Goal: Transaction & Acquisition: Purchase product/service

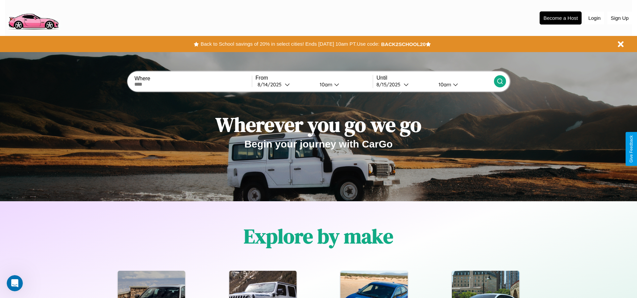
scroll to position [299, 0]
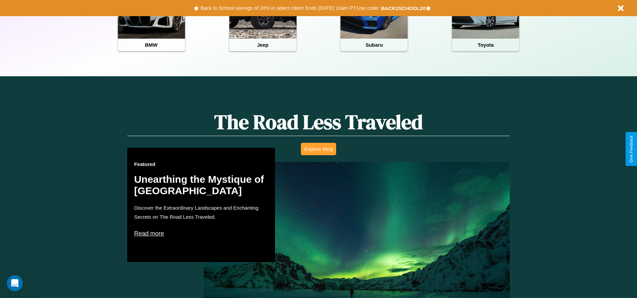
click at [318, 149] on button "Explore Blog" at bounding box center [318, 149] width 35 height 12
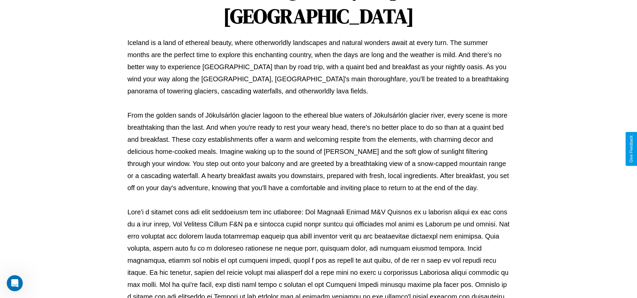
scroll to position [223, 0]
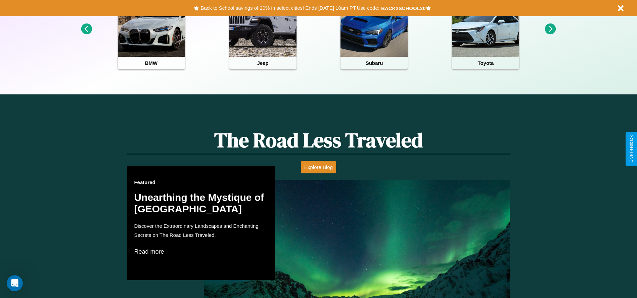
scroll to position [139, 0]
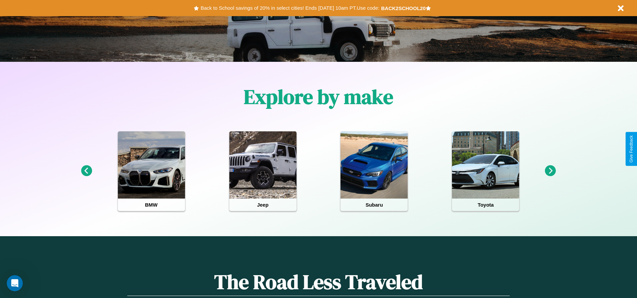
click at [550, 171] on icon at bounding box center [550, 170] width 11 height 11
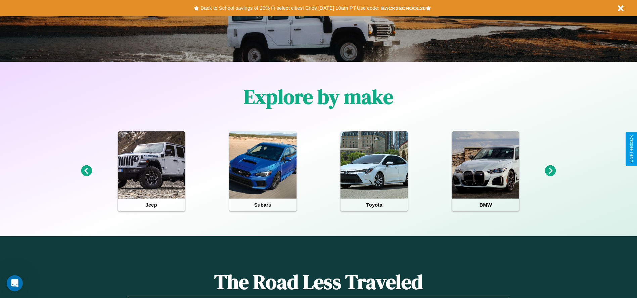
click at [86, 171] on icon at bounding box center [86, 170] width 11 height 11
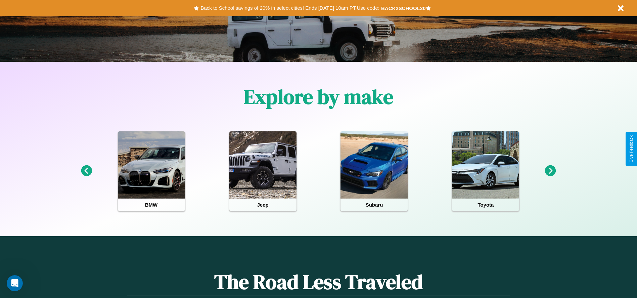
click at [550, 171] on icon at bounding box center [550, 170] width 11 height 11
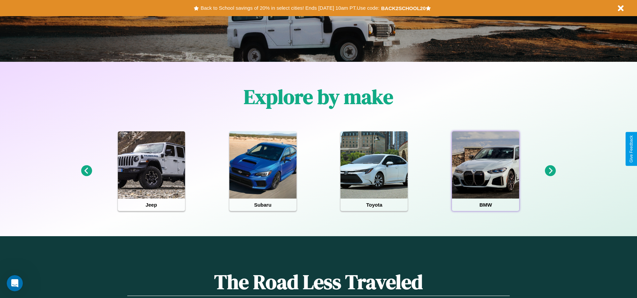
click at [486, 171] on div at bounding box center [485, 164] width 67 height 67
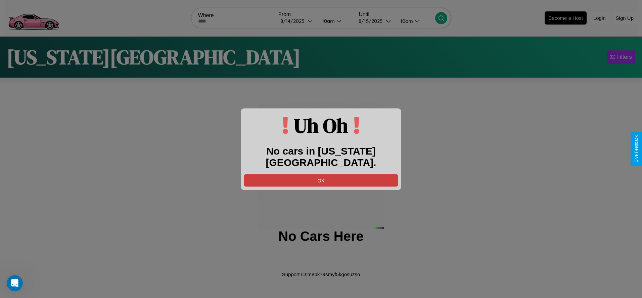
click at [321, 174] on button "OK" at bounding box center [321, 180] width 154 height 12
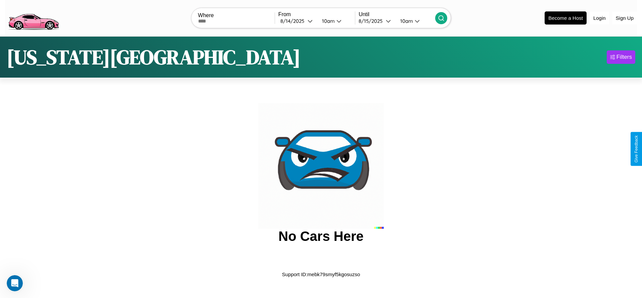
click at [236, 21] on input "text" at bounding box center [236, 20] width 77 height 5
type input "******"
click at [297, 21] on div "8 / 14 / 2025" at bounding box center [293, 21] width 27 height 6
select select "*"
select select "****"
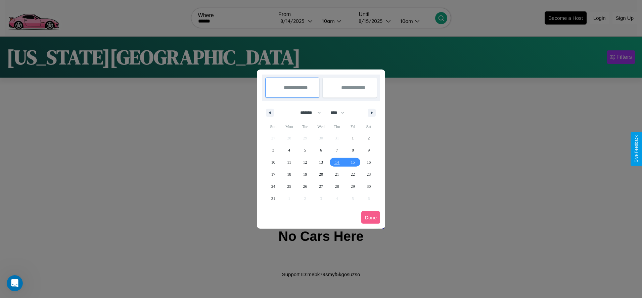
click at [308, 112] on select "******* ******** ***** ***** *** **** **** ****** ********* ******* ******** **…" at bounding box center [309, 112] width 29 height 11
select select "**"
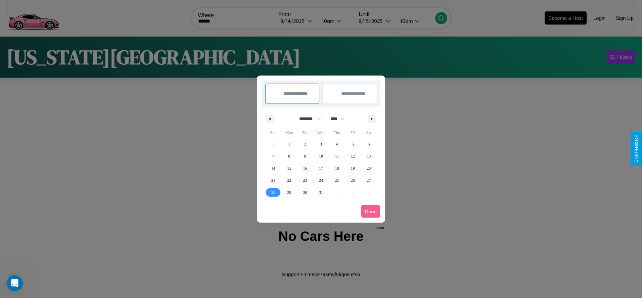
click at [273, 192] on span "28" at bounding box center [273, 192] width 4 height 12
type input "**********"
click at [372, 119] on icon "button" at bounding box center [372, 119] width 3 height 3
select select "*"
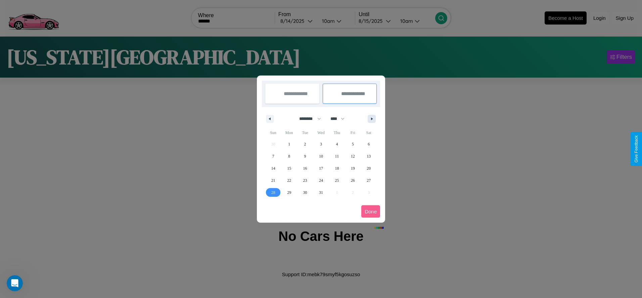
select select "****"
click at [369, 144] on span "3" at bounding box center [369, 144] width 2 height 12
type input "**********"
select select "**"
select select "****"
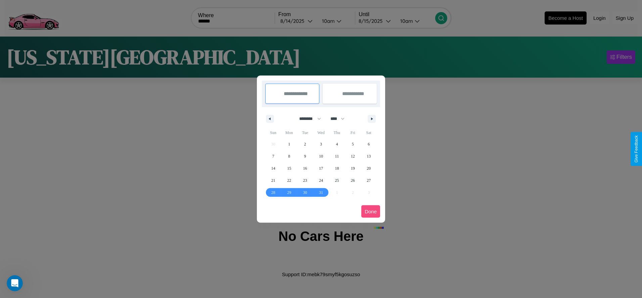
click at [371, 211] on button "Done" at bounding box center [370, 211] width 19 height 12
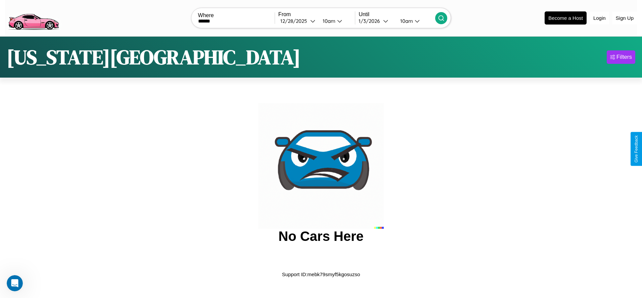
click at [441, 18] on icon at bounding box center [441, 18] width 7 height 7
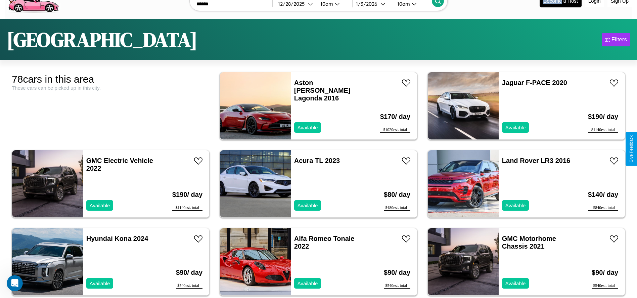
scroll to position [42, 0]
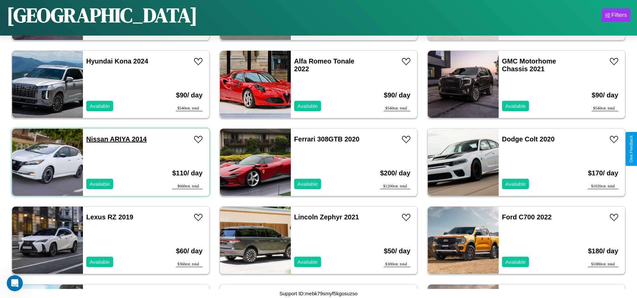
click at [96, 139] on link "Nissan ARIYA 2014" at bounding box center [116, 138] width 60 height 7
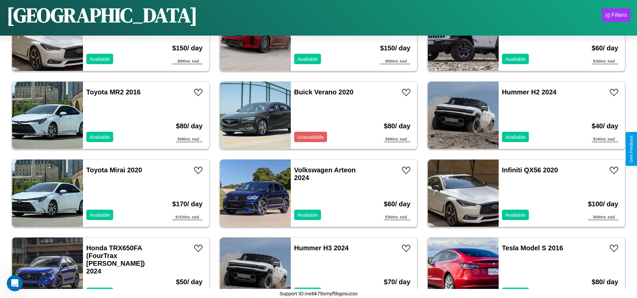
scroll to position [1244, 0]
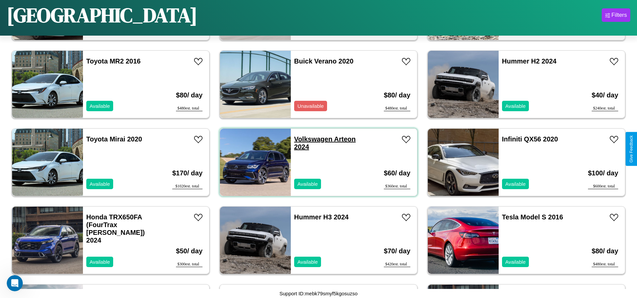
click at [311, 139] on link "Volkswagen Arteon 2024" at bounding box center [324, 142] width 61 height 15
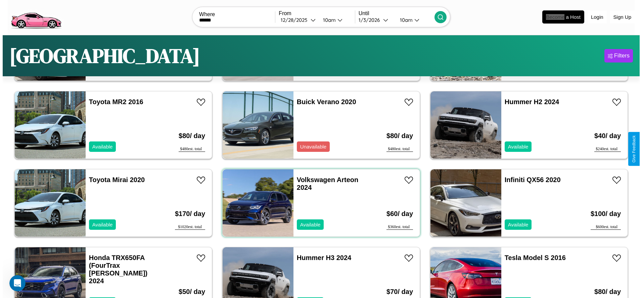
scroll to position [0, 0]
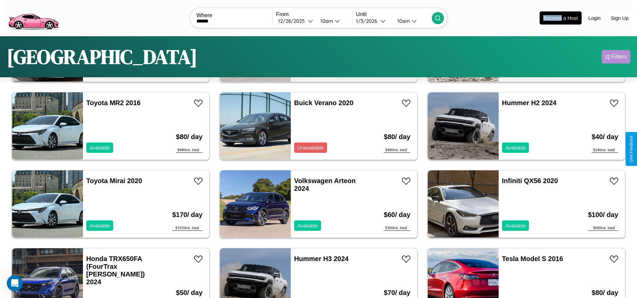
click at [616, 57] on div "Filters" at bounding box center [619, 56] width 15 height 7
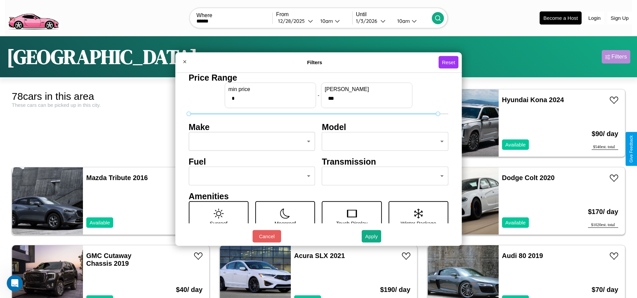
type input "***"
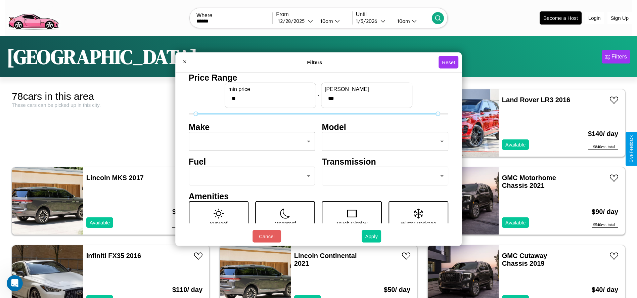
type input "**"
click at [372, 236] on button "Apply" at bounding box center [371, 236] width 19 height 12
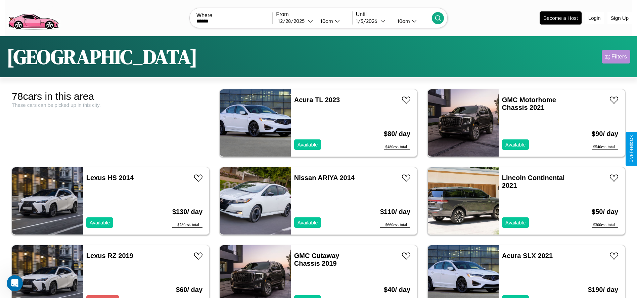
click at [616, 57] on div "Filters" at bounding box center [619, 56] width 15 height 7
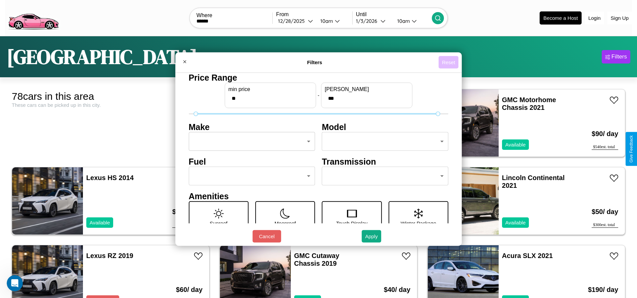
click at [450, 62] on button "Reset" at bounding box center [449, 62] width 20 height 12
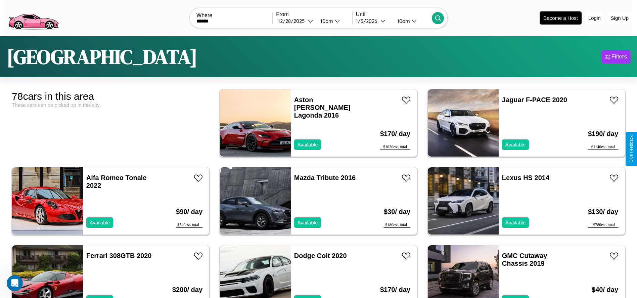
scroll to position [1409, 0]
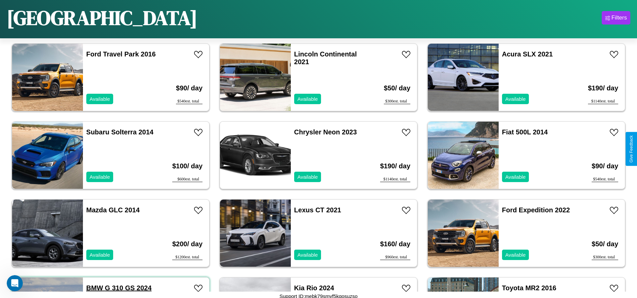
click at [94, 287] on link "BMW G 310 GS 2024" at bounding box center [118, 287] width 65 height 7
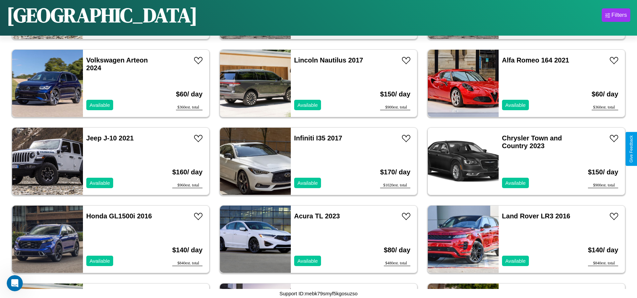
scroll to position [464, 0]
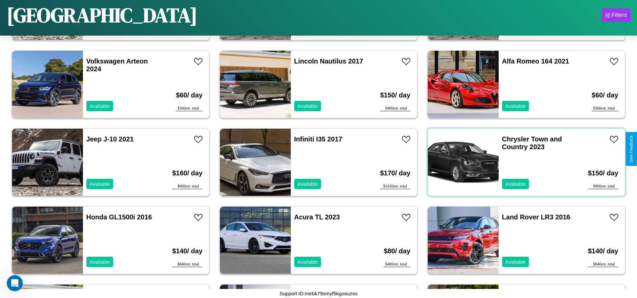
click at [522, 162] on div "Chrysler Town and Country 2023 Available" at bounding box center [538, 162] width 78 height 67
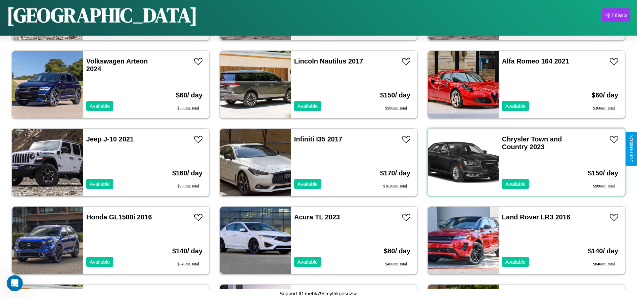
click at [522, 162] on div "Chrysler Town and Country 2023 Available" at bounding box center [538, 162] width 78 height 67
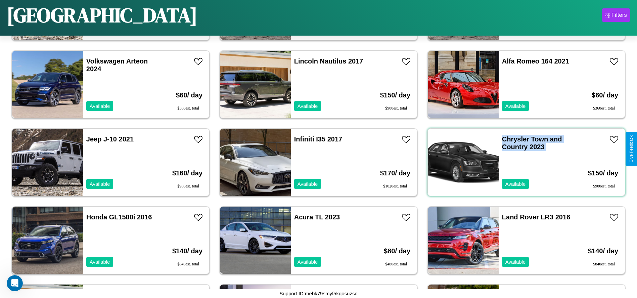
click at [522, 162] on div "Chrysler Town and Country 2023 Available" at bounding box center [538, 162] width 78 height 67
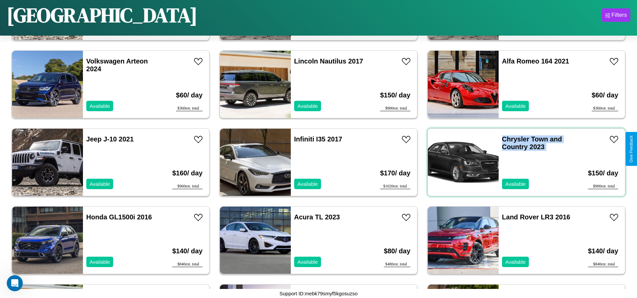
click at [522, 162] on div "Chrysler Town and Country 2023 Available" at bounding box center [538, 162] width 78 height 67
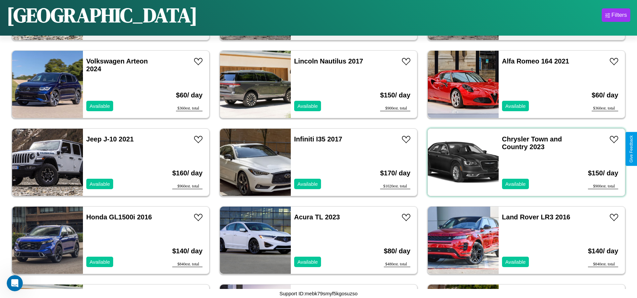
click at [522, 162] on div "Chrysler Town and Country 2023 Available" at bounding box center [538, 162] width 78 height 67
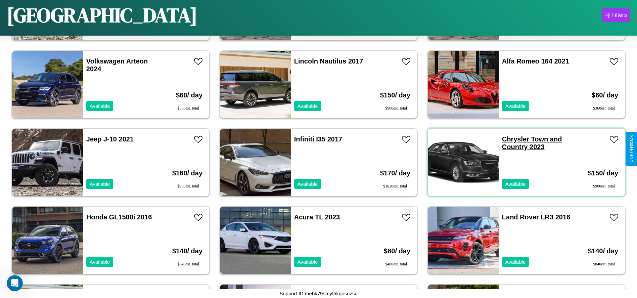
click at [511, 139] on link "Chrysler Town and Country 2023" at bounding box center [532, 142] width 60 height 15
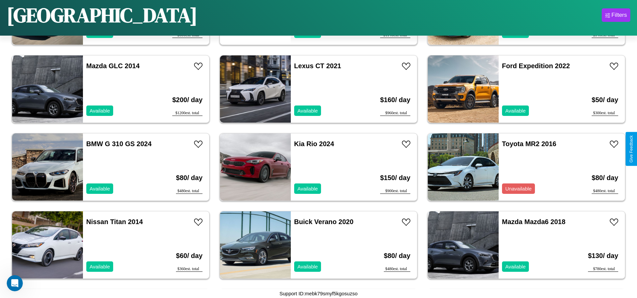
scroll to position [1555, 0]
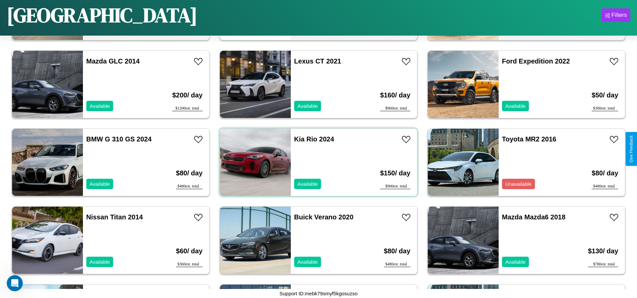
click at [316, 162] on div "Kia Rio 2024 Available" at bounding box center [330, 162] width 78 height 67
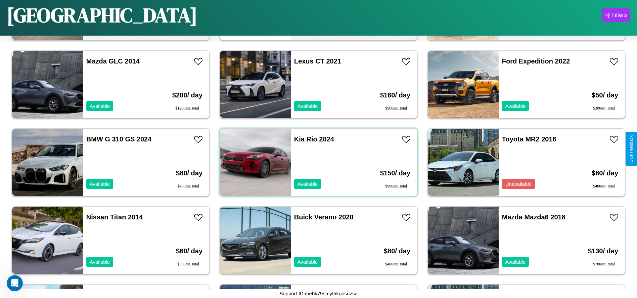
click at [316, 162] on div "Kia Rio 2024 Available" at bounding box center [330, 162] width 78 height 67
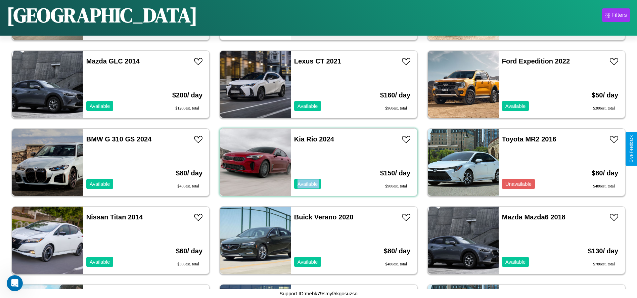
click at [316, 162] on div "Kia Rio 2024 Available" at bounding box center [330, 162] width 78 height 67
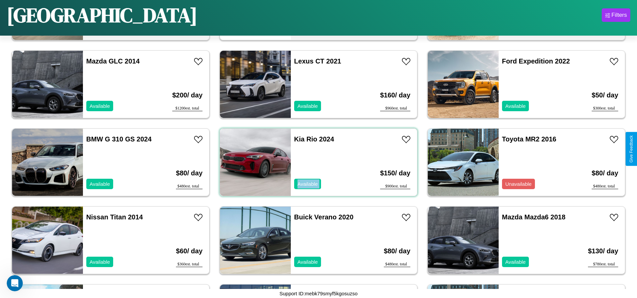
click at [316, 162] on div "Kia Rio 2024 Available" at bounding box center [330, 162] width 78 height 67
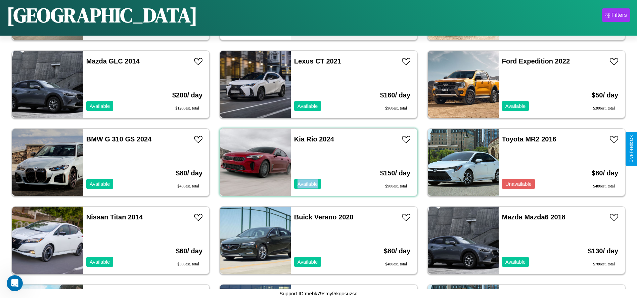
click at [316, 162] on div "Kia Rio 2024 Available" at bounding box center [330, 162] width 78 height 67
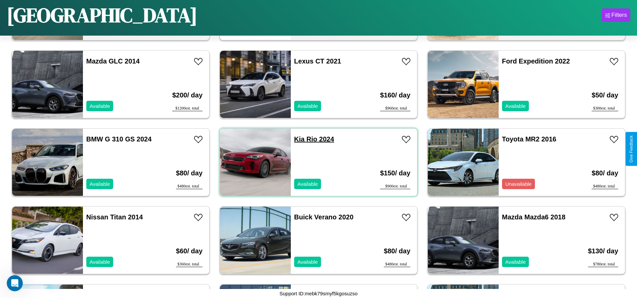
click at [297, 139] on link "Kia Rio 2024" at bounding box center [314, 138] width 40 height 7
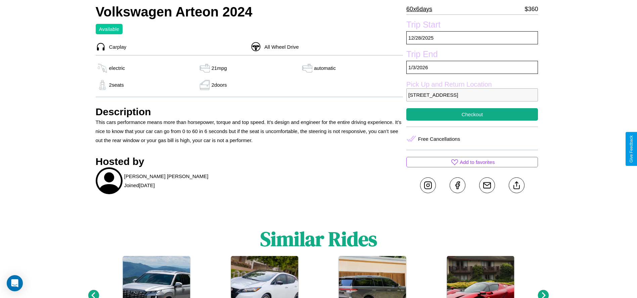
scroll to position [268, 0]
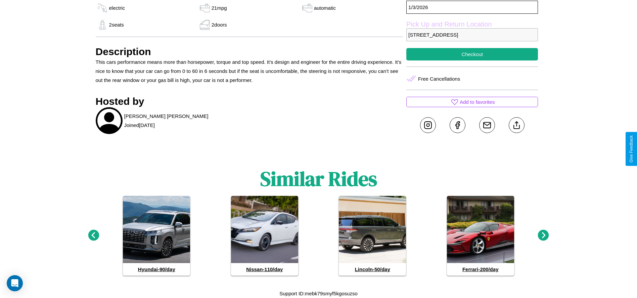
click at [543, 235] on icon at bounding box center [543, 235] width 11 height 11
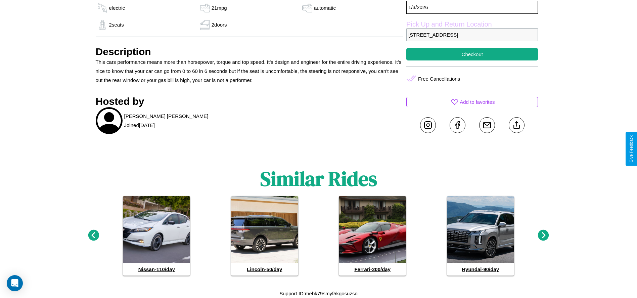
click at [543, 235] on icon at bounding box center [543, 235] width 11 height 11
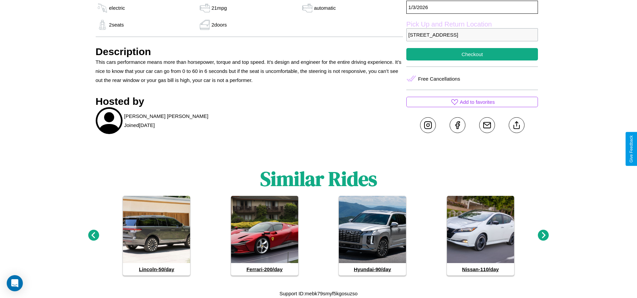
click at [543, 235] on icon at bounding box center [543, 235] width 11 height 11
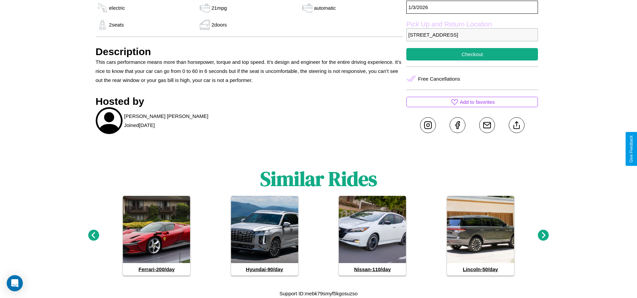
click at [543, 235] on icon at bounding box center [543, 235] width 11 height 11
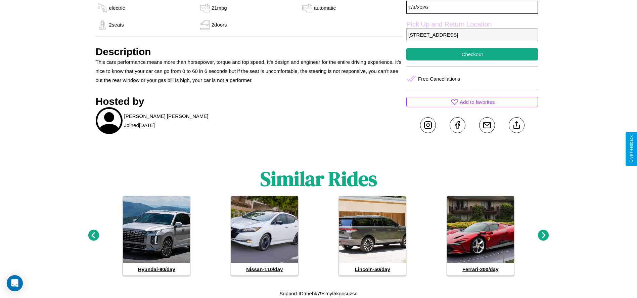
scroll to position [244, 0]
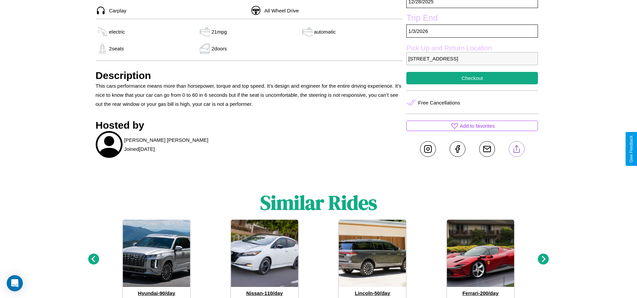
click at [516, 149] on line at bounding box center [516, 147] width 0 height 5
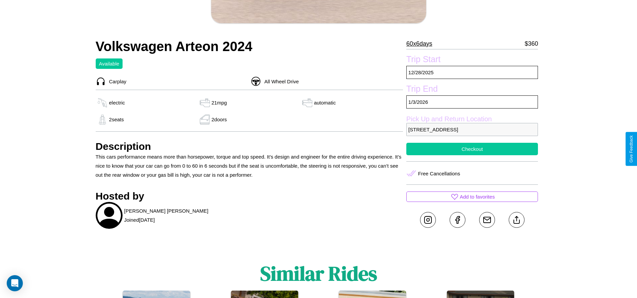
click at [472, 149] on button "Checkout" at bounding box center [472, 149] width 132 height 12
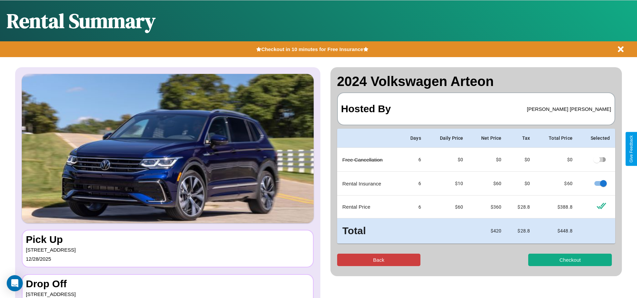
click at [378, 260] on button "Back" at bounding box center [379, 260] width 84 height 12
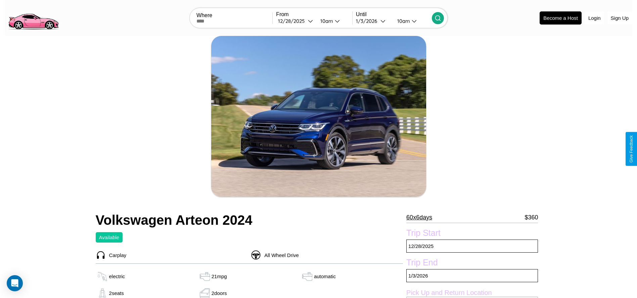
scroll to position [112, 0]
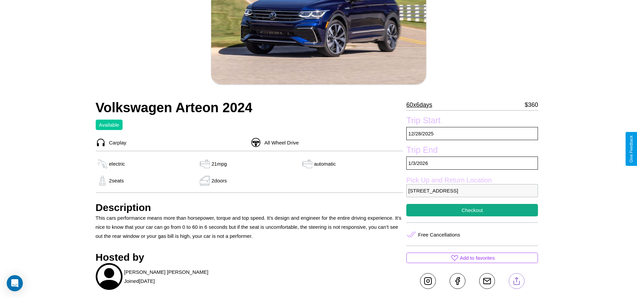
click at [516, 281] on line at bounding box center [516, 279] width 0 height 5
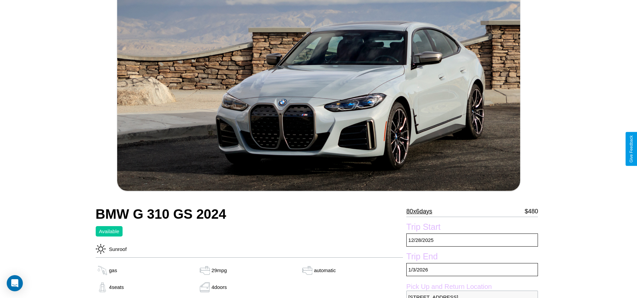
scroll to position [272, 0]
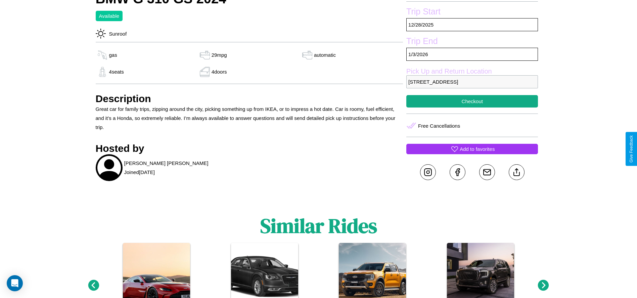
click at [472, 149] on p "Add to favorites" at bounding box center [477, 148] width 35 height 9
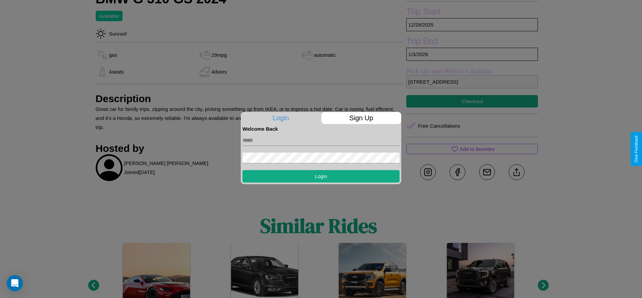
click at [361, 118] on p "Sign Up" at bounding box center [361, 118] width 80 height 12
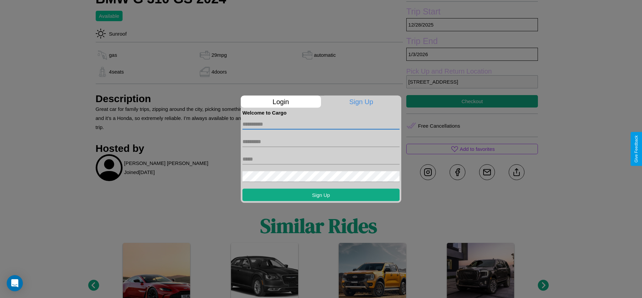
click at [321, 124] on input "text" at bounding box center [320, 124] width 157 height 11
type input "*******"
click at [321, 141] on input "text" at bounding box center [320, 141] width 157 height 11
type input "******"
click at [321, 159] on input "text" at bounding box center [320, 158] width 157 height 11
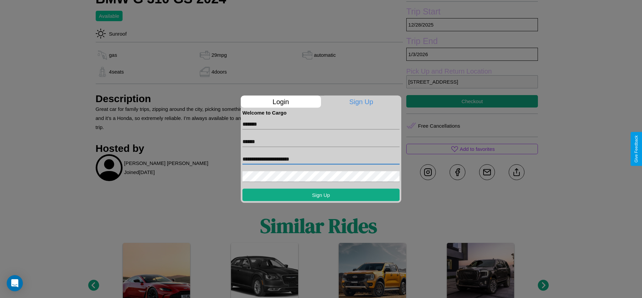
type input "**********"
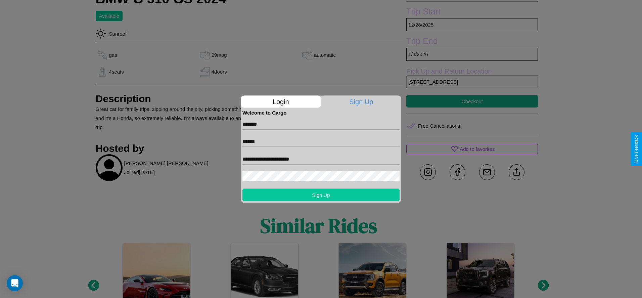
click at [321, 194] on button "Sign Up" at bounding box center [320, 194] width 157 height 12
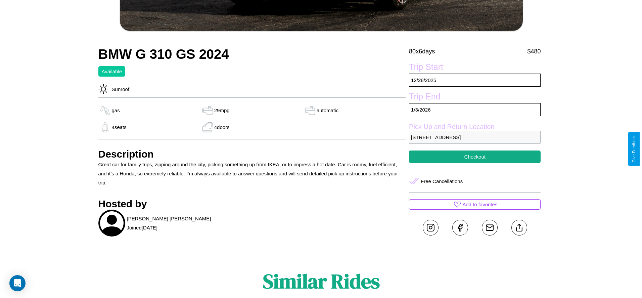
scroll to position [148, 0]
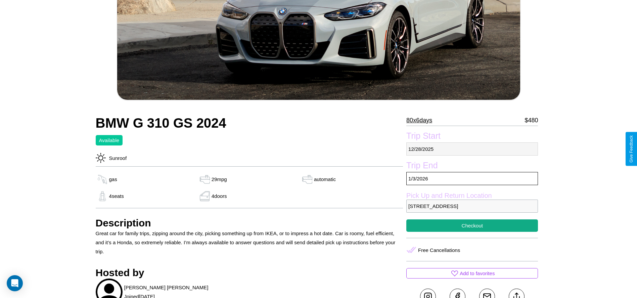
click at [472, 149] on p "12 / 28 / 2025" at bounding box center [472, 148] width 132 height 13
select select "*"
select select "****"
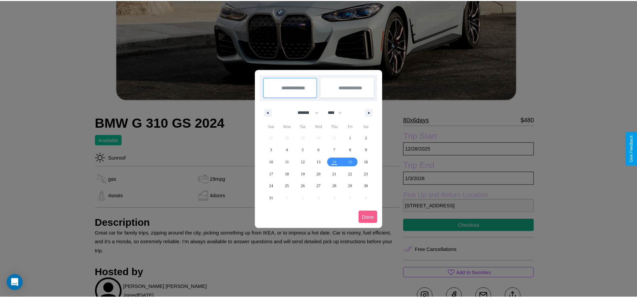
scroll to position [0, 0]
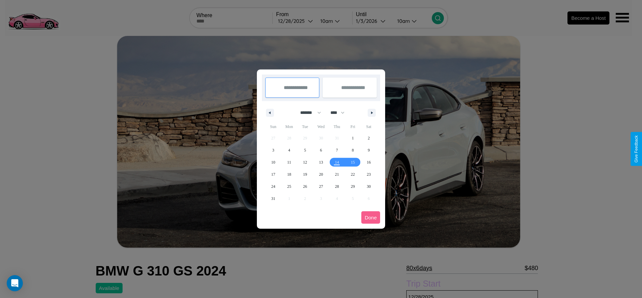
click at [296, 21] on div at bounding box center [321, 149] width 642 height 298
